Goal: Task Accomplishment & Management: Manage account settings

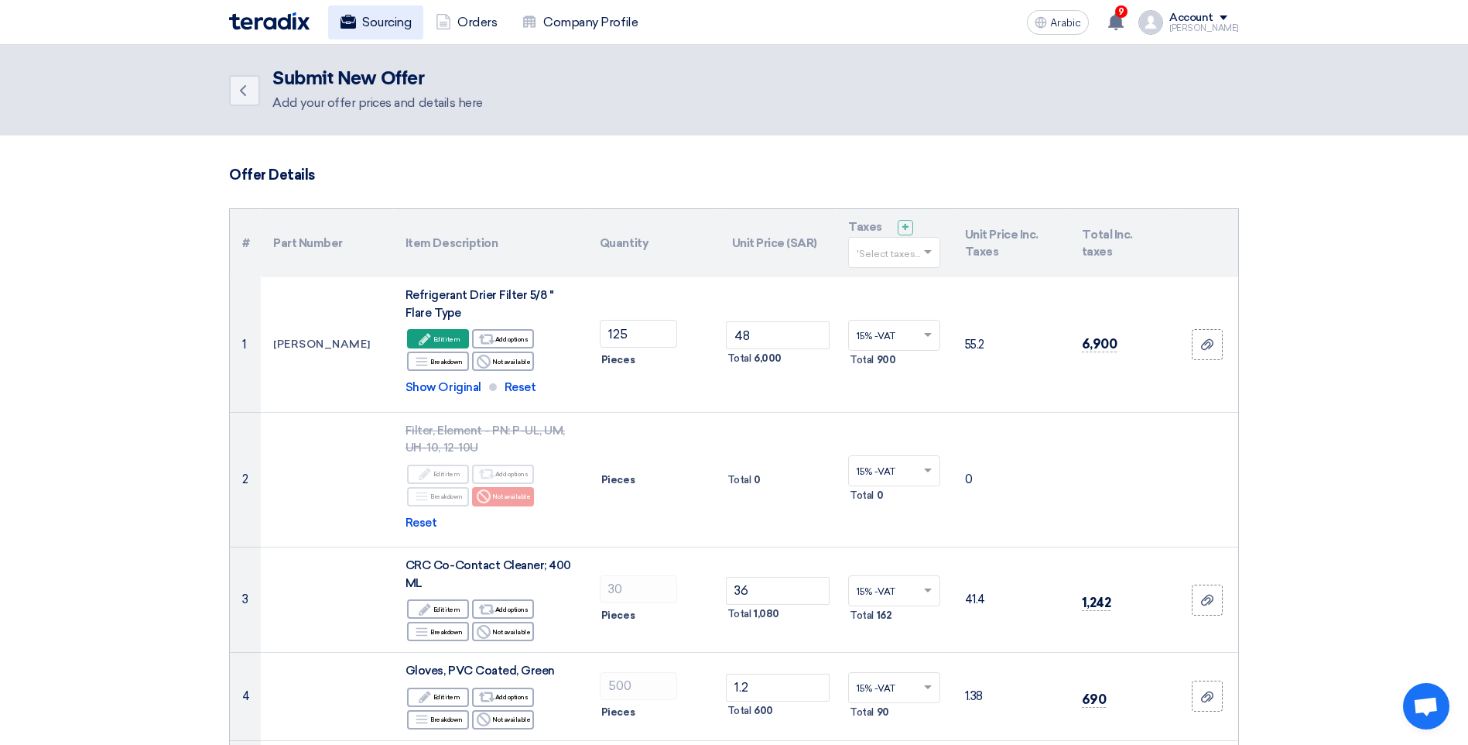
click at [374, 25] on font "Sourcing" at bounding box center [386, 22] width 49 height 19
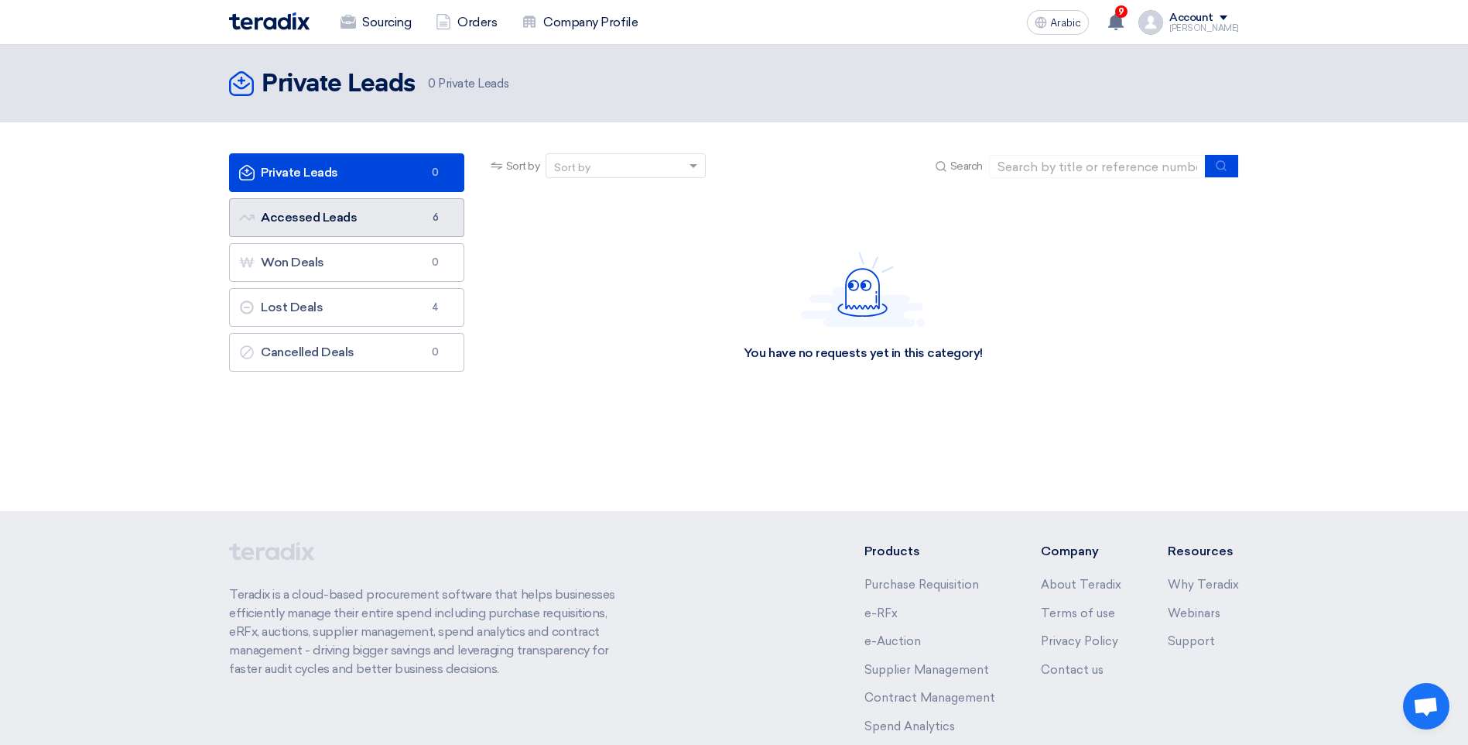
click at [368, 223] on link "Accessed Leads Accessed Leads 6" at bounding box center [346, 217] width 235 height 39
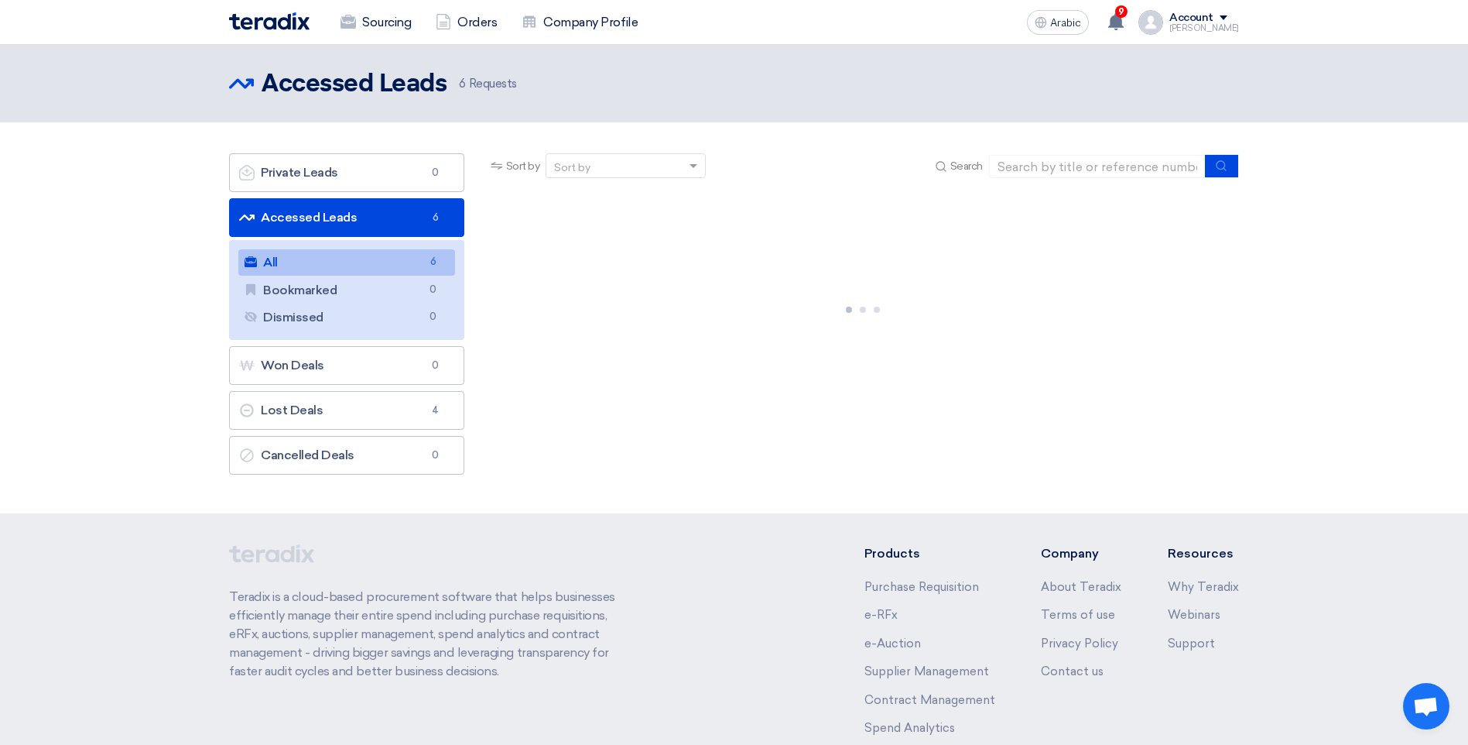
click at [318, 226] on link "Accessed Leads Accessed Leads 6" at bounding box center [346, 217] width 235 height 39
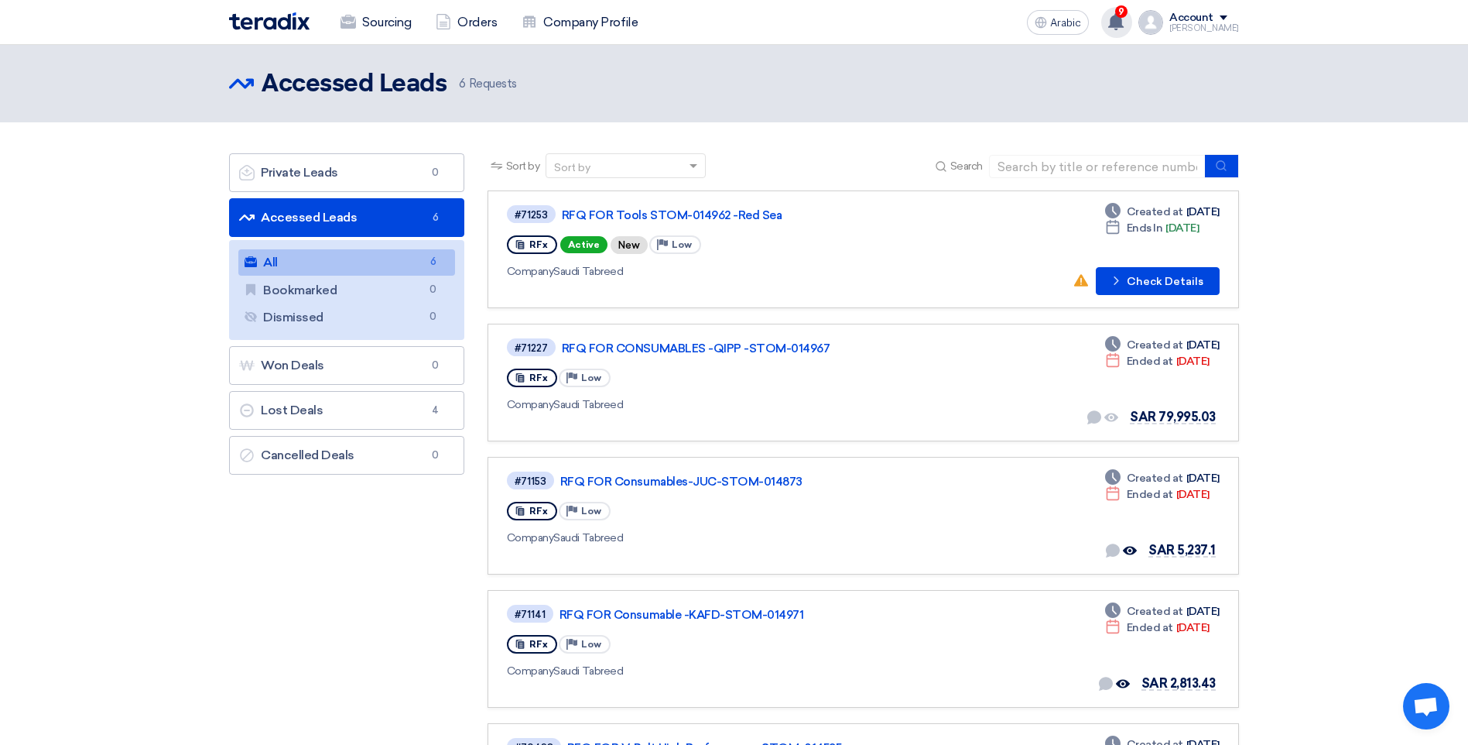
click at [1124, 21] on use at bounding box center [1115, 21] width 15 height 17
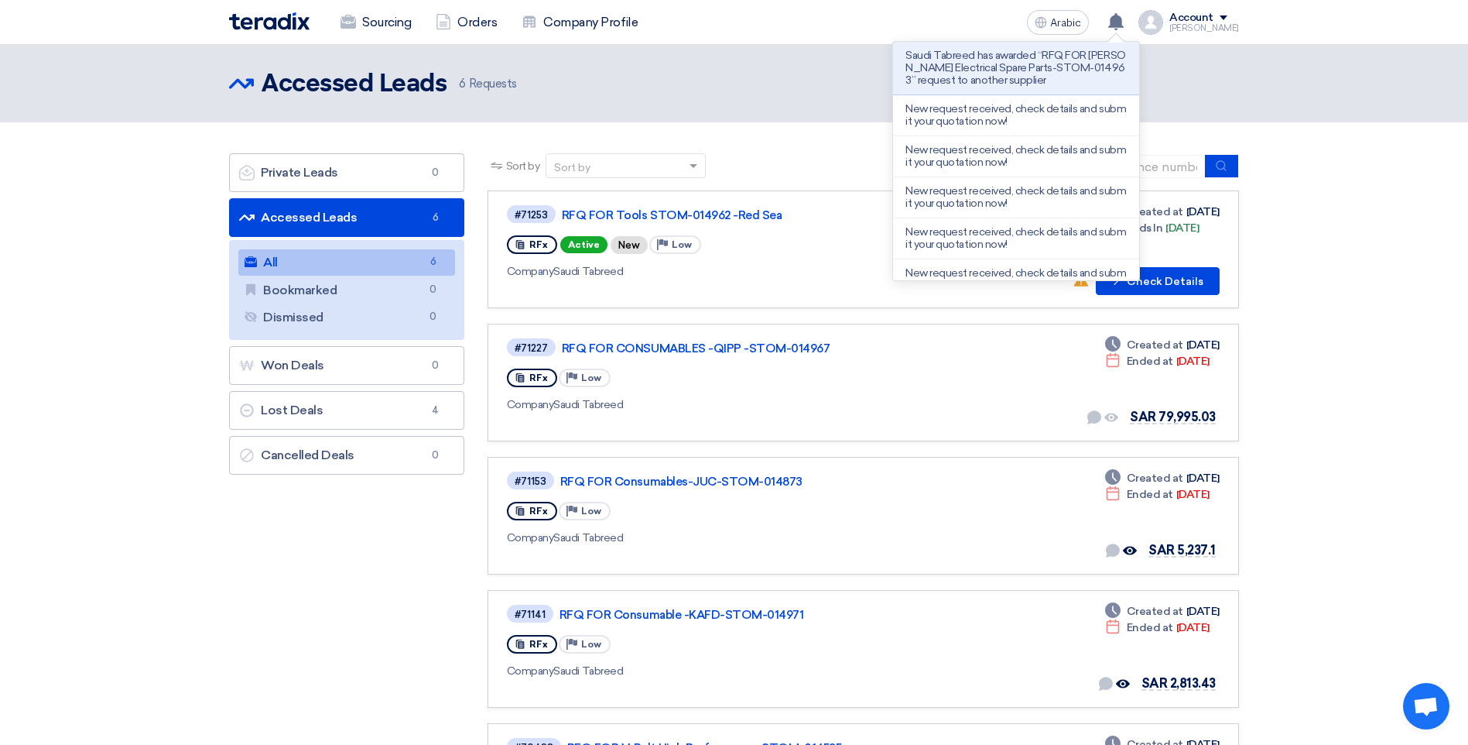
click at [1361, 390] on section "Private Leads Private Leads 0 Accessed Leads Accessed Leads 6 All All 6 Bookmar…" at bounding box center [734, 571] width 1468 height 898
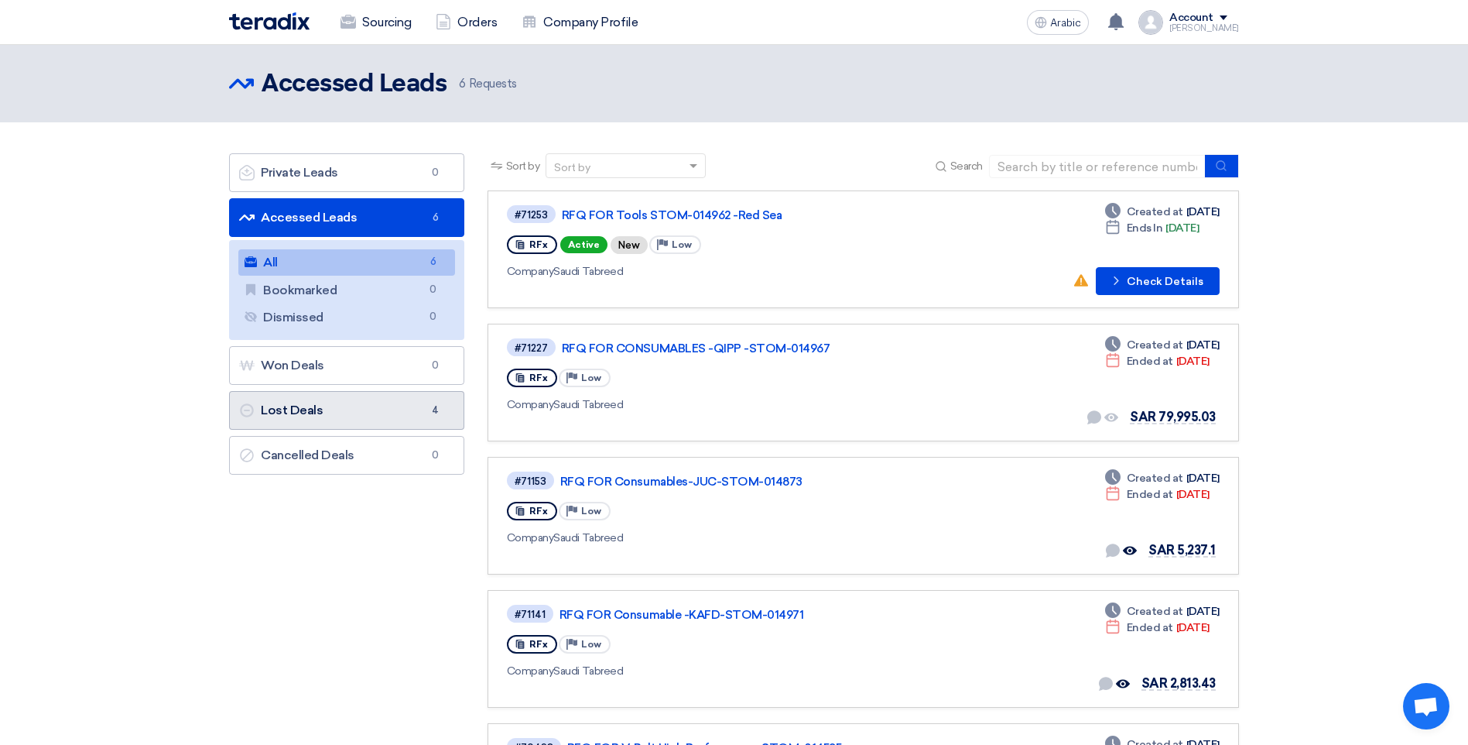
click at [348, 423] on link "Lost Deals Lost Deals 4" at bounding box center [346, 410] width 235 height 39
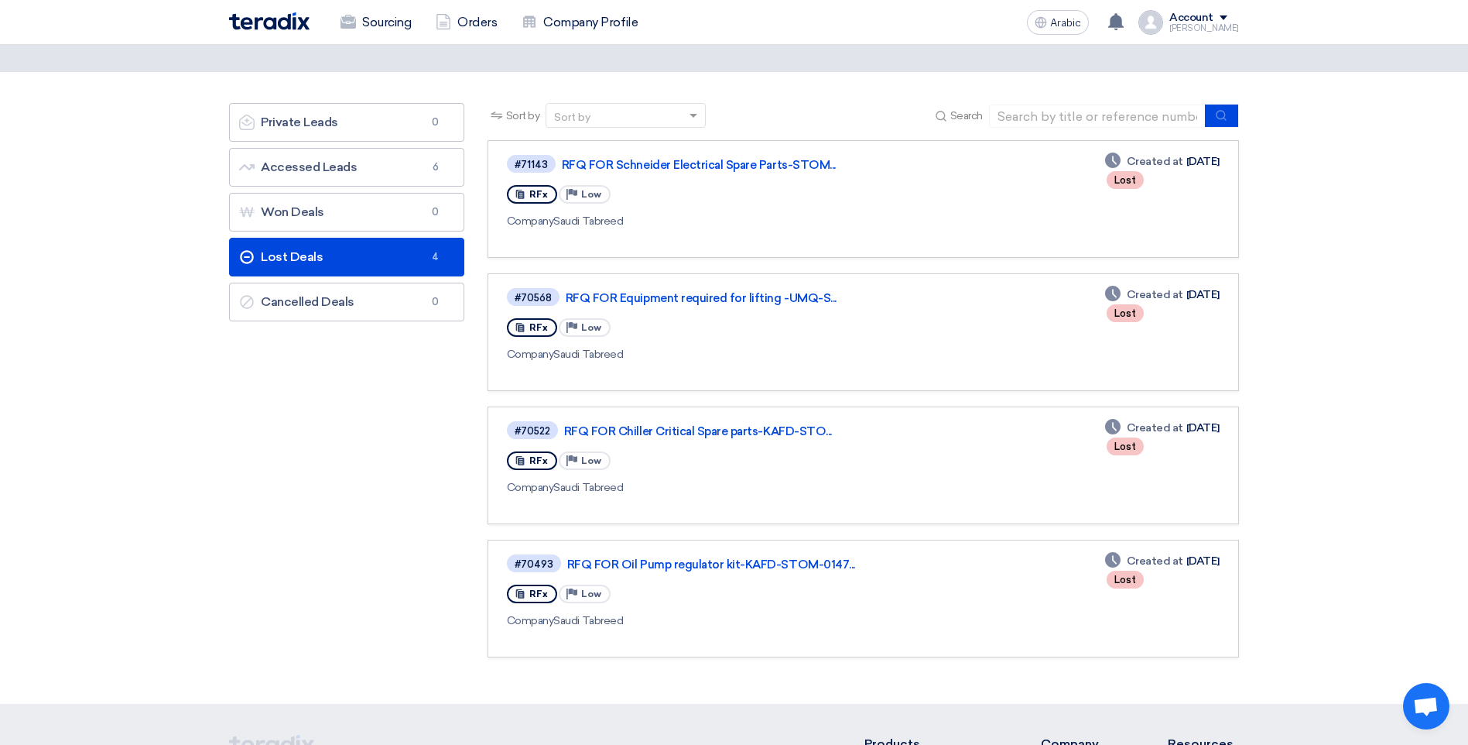
scroll to position [77, 0]
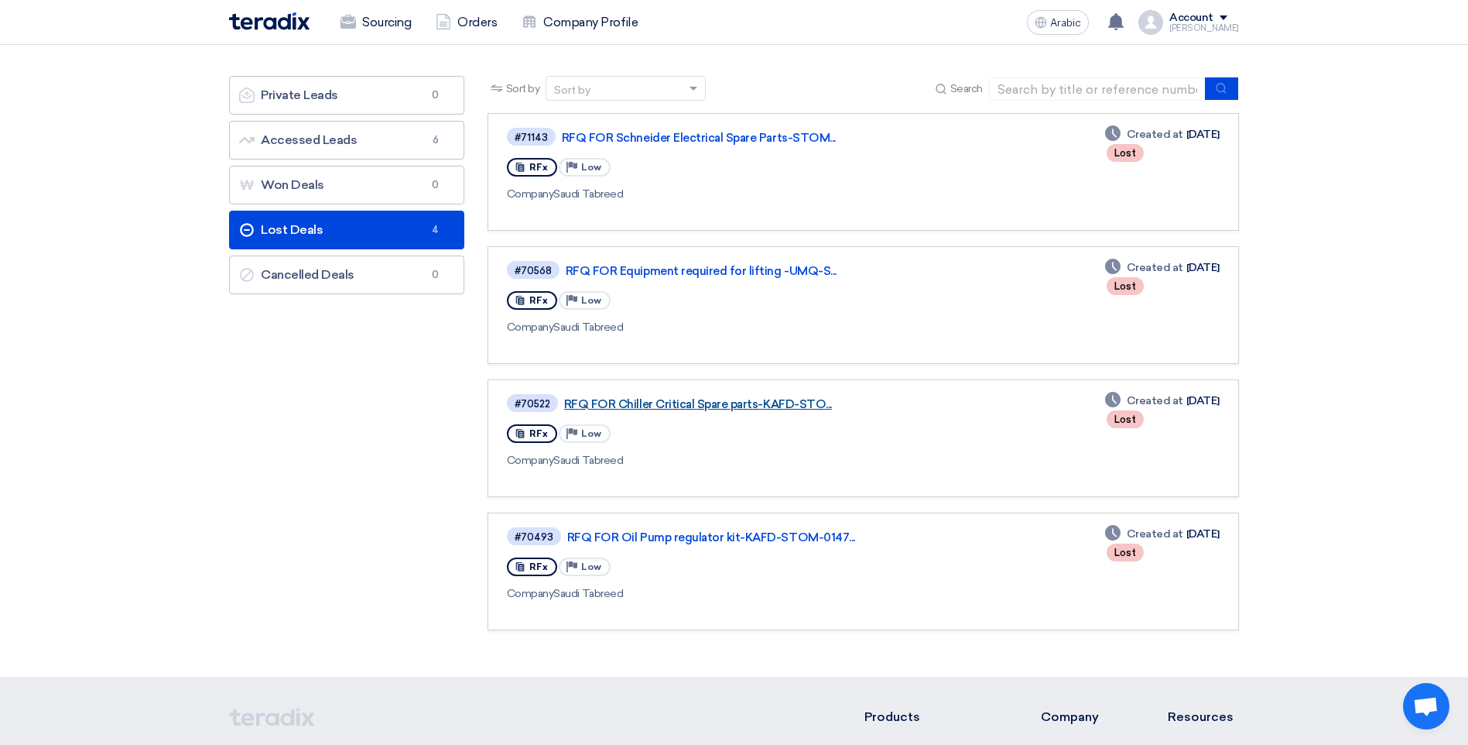
click at [635, 404] on link "RFQ FOR Chiller Critical Spare parts-KAFD-STO..." at bounding box center [757, 404] width 387 height 14
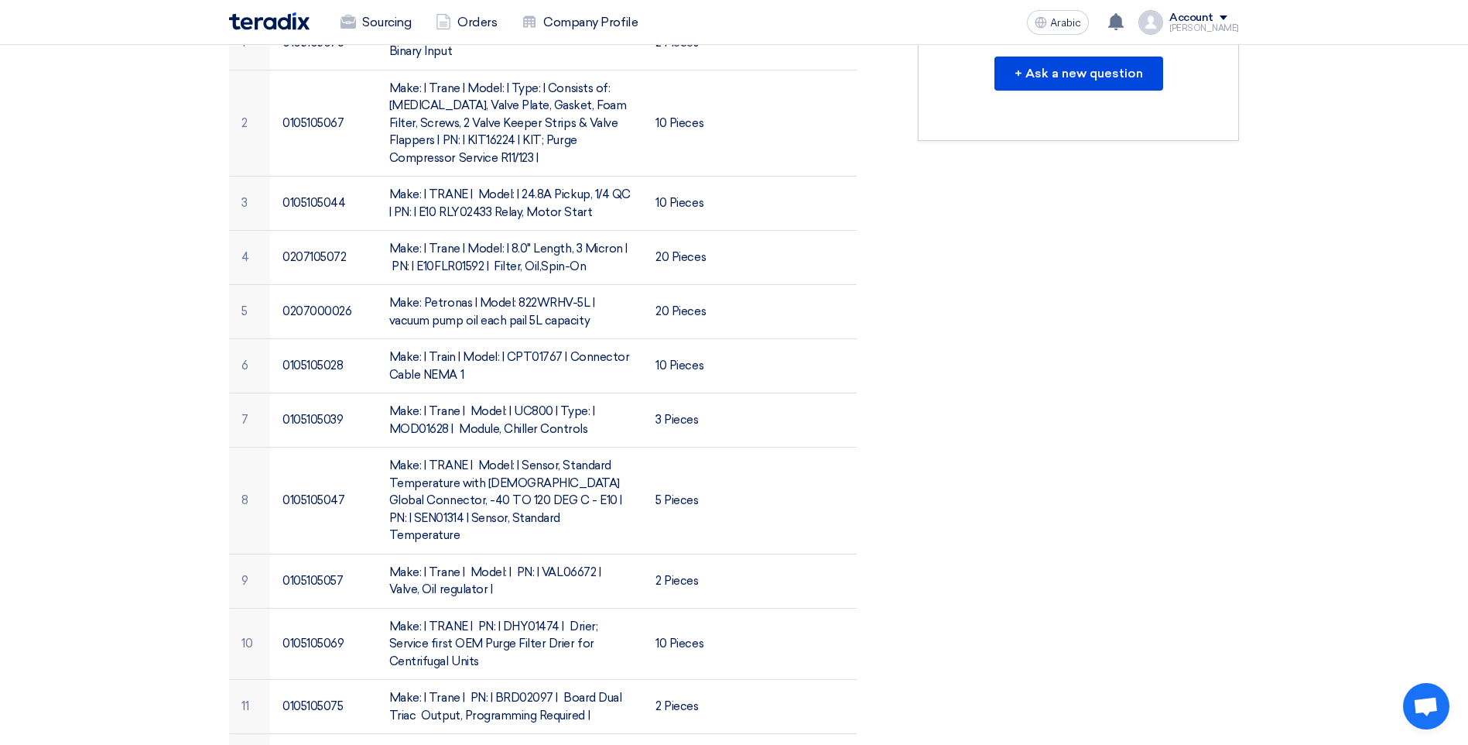
scroll to position [387, 0]
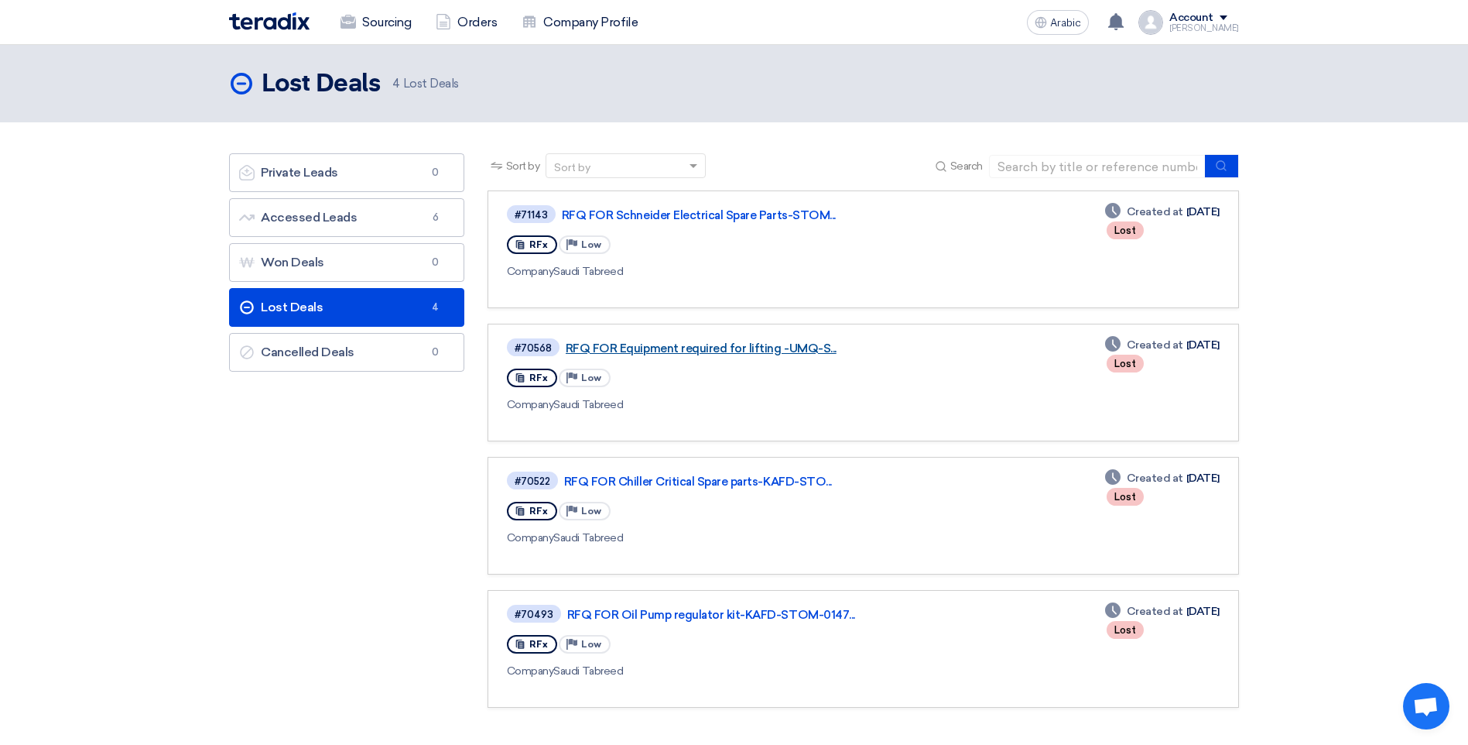
click at [598, 345] on link "RFQ FOR Equipment required for lifting -UMQ-S..." at bounding box center [759, 348] width 387 height 14
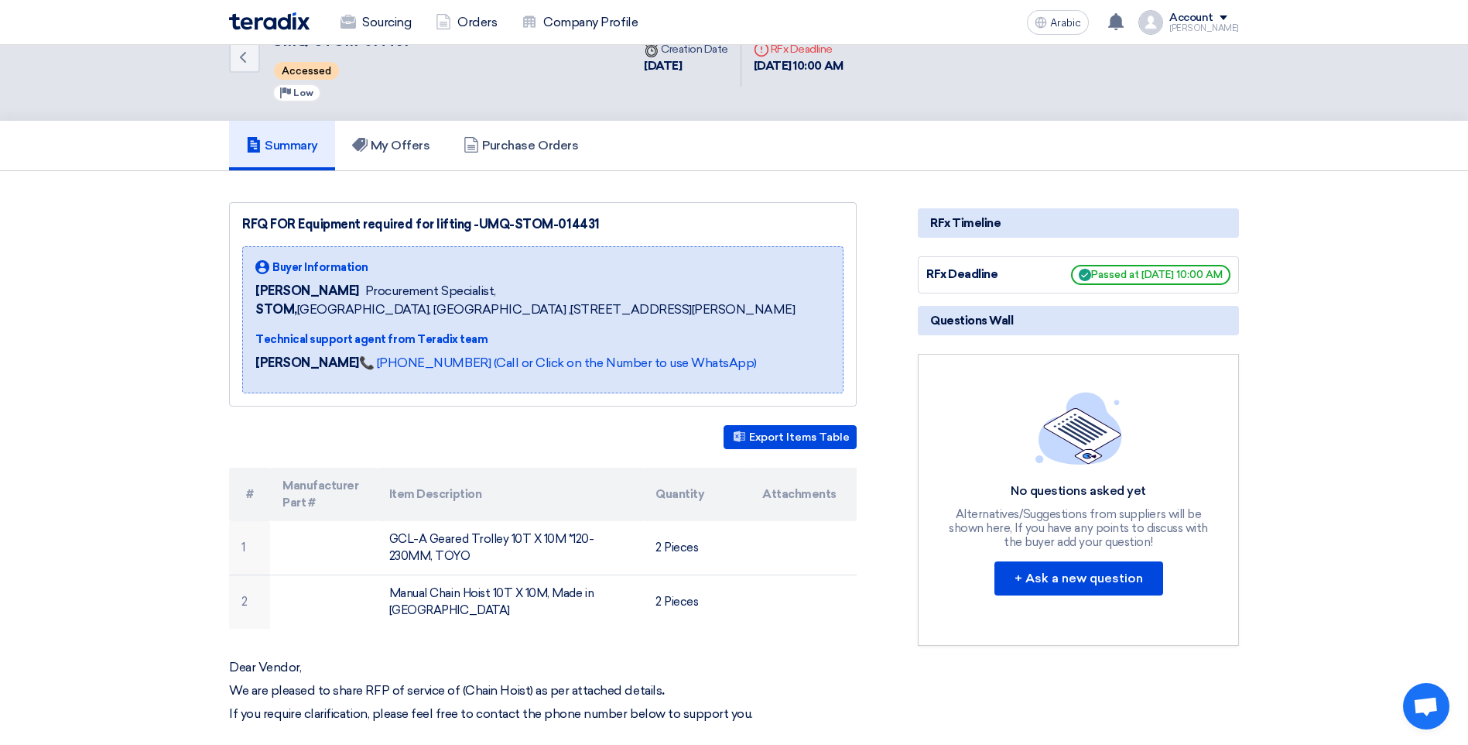
scroll to position [77, 0]
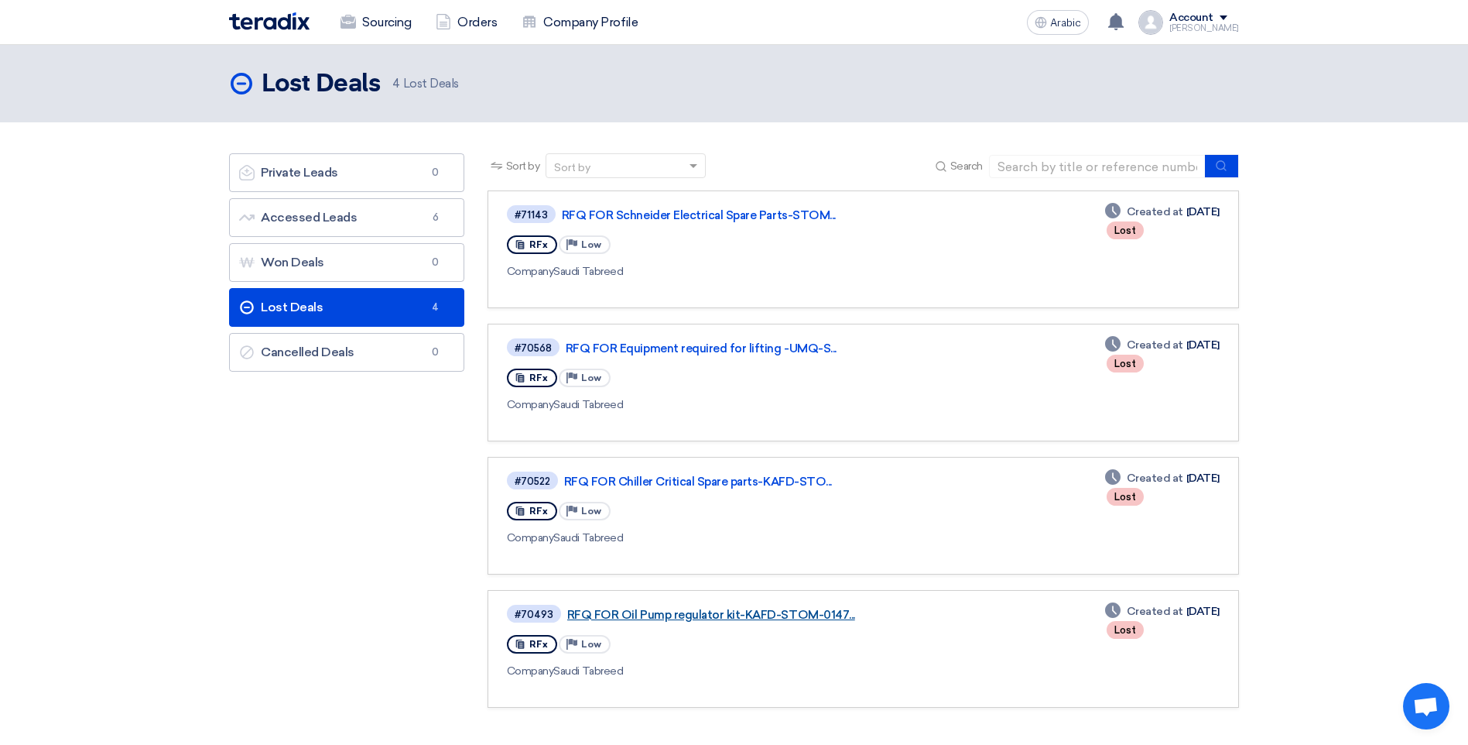
click at [646, 617] on link "RFQ FOR Oil Pump regulator kit-KAFD-STOM-0147..." at bounding box center [760, 615] width 387 height 14
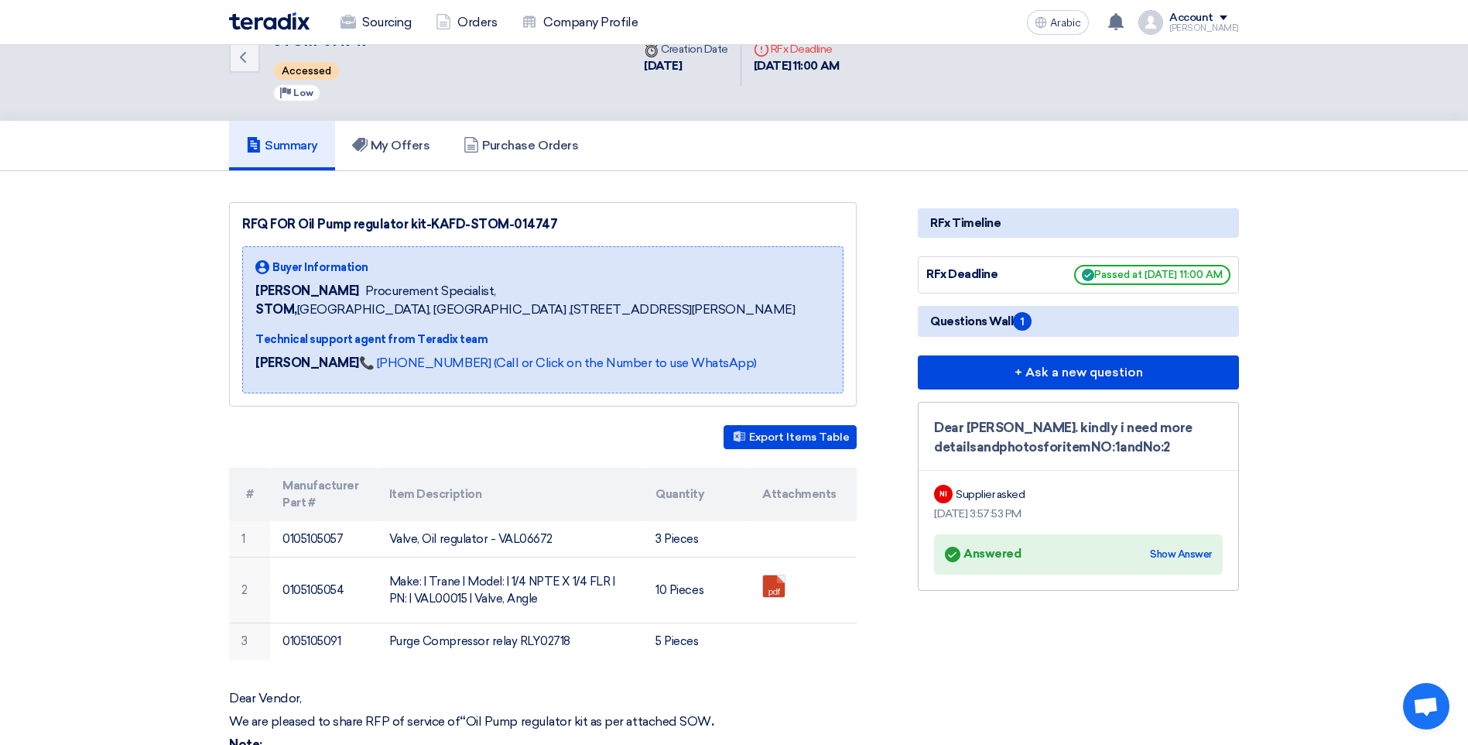
scroll to position [77, 0]
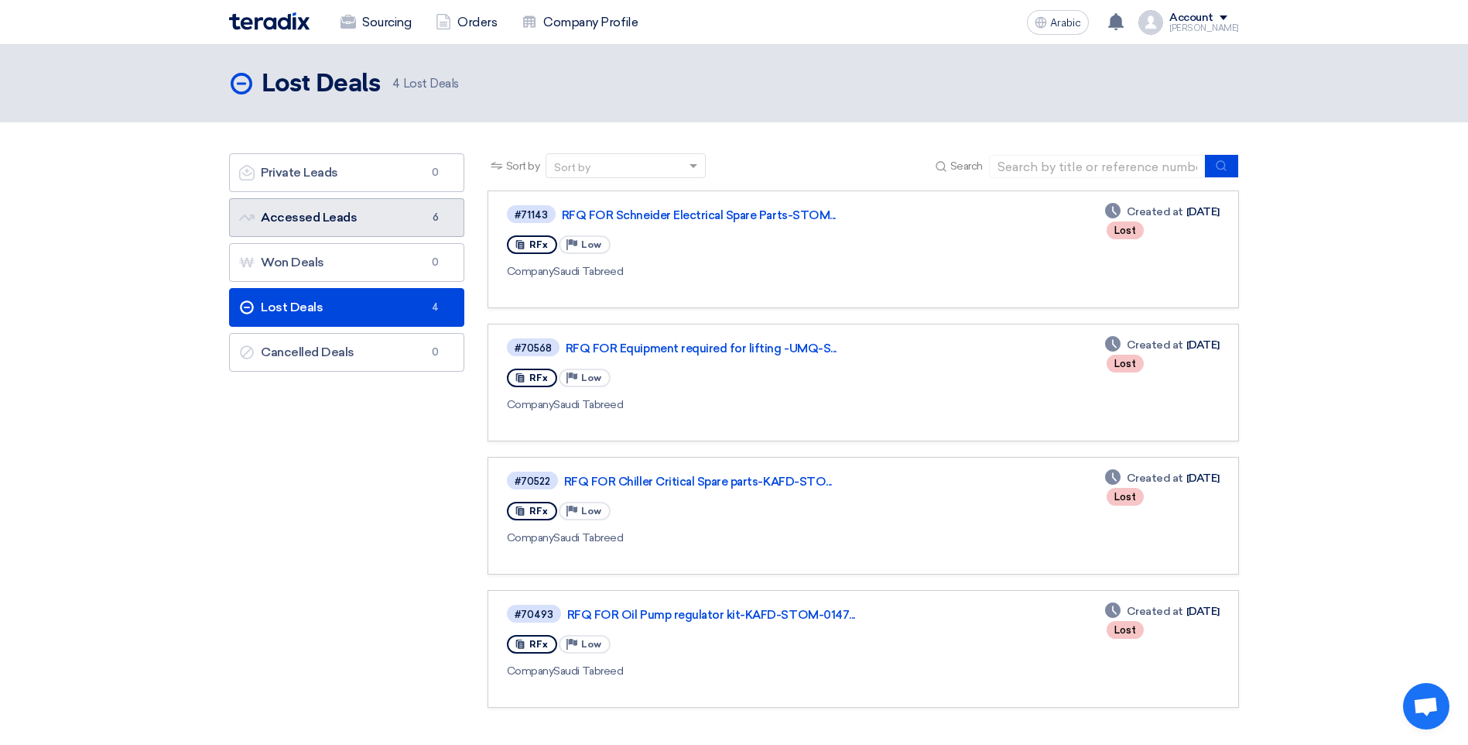
click at [396, 214] on link "Accessed Leads Accessed Leads 6" at bounding box center [346, 217] width 235 height 39
